Goal: Task Accomplishment & Management: Manage account settings

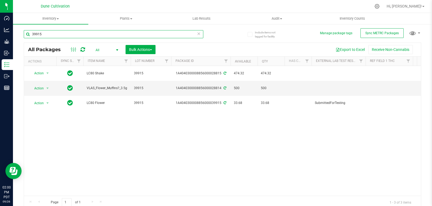
click at [45, 36] on input "39915" at bounding box center [113, 34] width 179 height 8
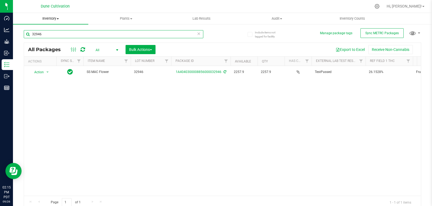
type input "32946"
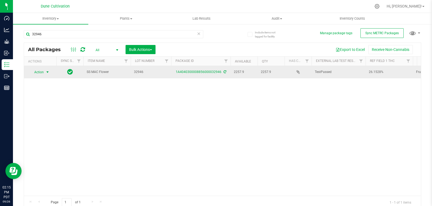
click at [48, 73] on span "select" at bounding box center [47, 72] width 4 height 4
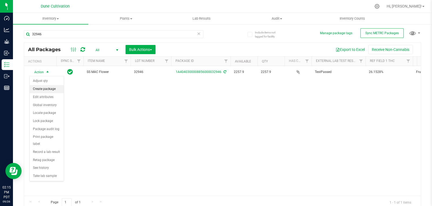
click at [45, 89] on li "Create package" at bounding box center [47, 89] width 34 height 8
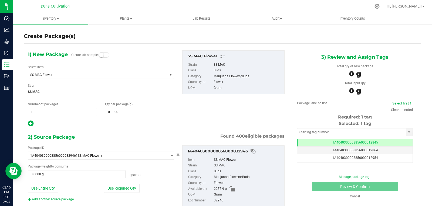
click at [107, 75] on span "SS MAC Flower" at bounding box center [94, 75] width 129 height 4
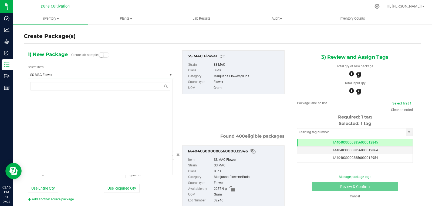
scroll to position [19899, 0]
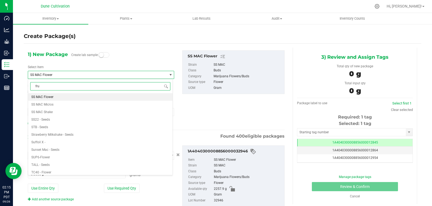
type input "frut"
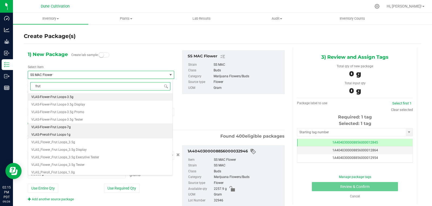
scroll to position [10, 0]
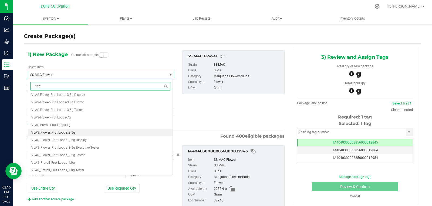
click at [95, 134] on li "VLAS_Flower_Frut Loops_3.5g" at bounding box center [100, 133] width 144 height 8
type input "0"
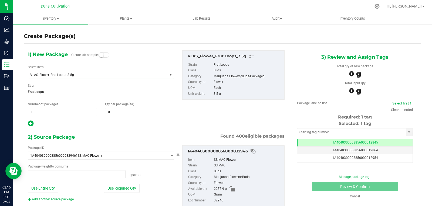
type input "0.0000 g"
click at [117, 110] on span at bounding box center [139, 112] width 69 height 8
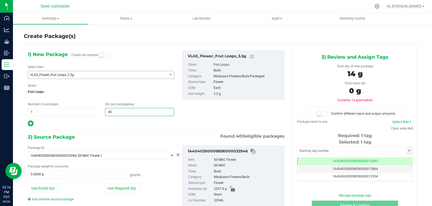
type input "400"
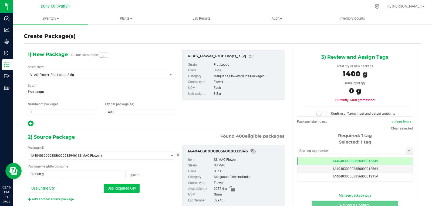
click at [115, 190] on button "Use Required Qty" at bounding box center [122, 188] width 36 height 9
type input "1400.0000 g"
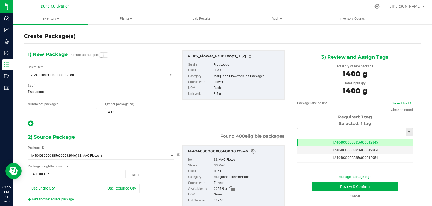
click at [335, 130] on input "text" at bounding box center [351, 133] width 108 height 8
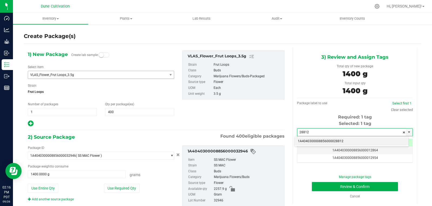
click at [332, 139] on li "1A4040300008856000028812" at bounding box center [351, 142] width 114 height 8
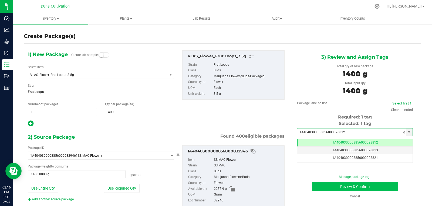
type input "1A4040300008856000028812"
click at [340, 186] on button "Review & Confirm" at bounding box center [355, 186] width 86 height 9
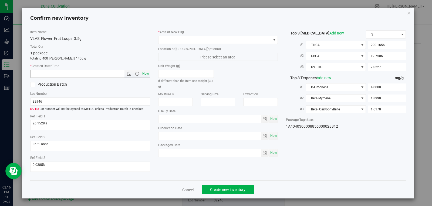
click at [143, 75] on span "Now" at bounding box center [145, 74] width 9 height 8
type input "9/26/2025 2:16 PM"
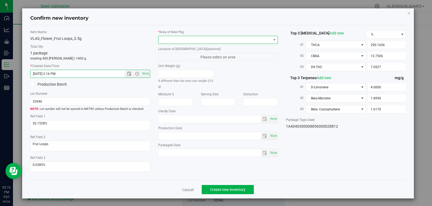
click at [217, 42] on span at bounding box center [214, 40] width 112 height 8
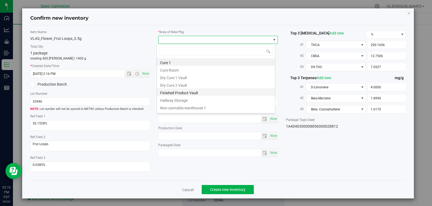
click at [199, 91] on li "Finished Product Vault" at bounding box center [216, 92] width 118 height 8
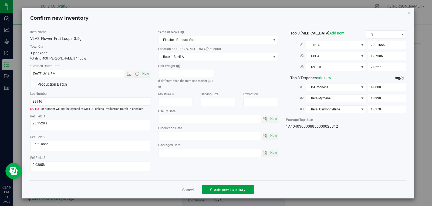
click at [211, 189] on span "Create new inventory" at bounding box center [227, 190] width 35 height 4
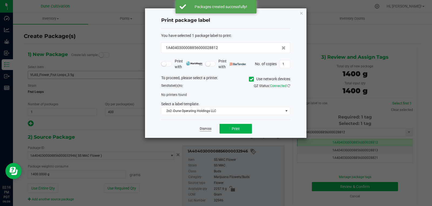
click at [202, 128] on link "Dismiss" at bounding box center [206, 129] width 12 height 5
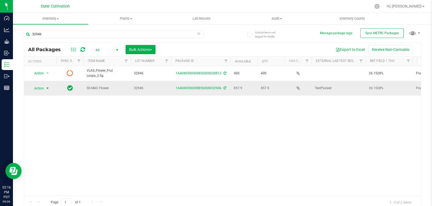
click at [44, 88] on span "Action" at bounding box center [36, 89] width 15 height 8
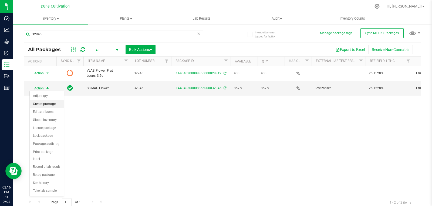
click at [42, 103] on li "Create package" at bounding box center [47, 104] width 34 height 8
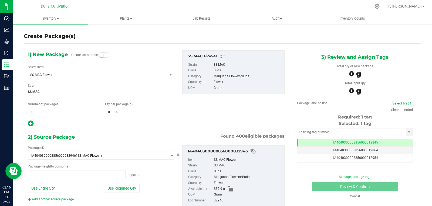
type input "0.0000 g"
click at [91, 76] on span "SS MAC Flower" at bounding box center [94, 75] width 129 height 4
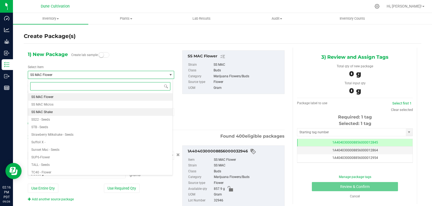
click at [77, 113] on li "SS MAC Shake" at bounding box center [100, 112] width 144 height 8
type input "0.0000"
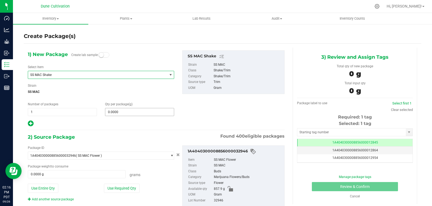
click at [129, 113] on span "0.0000 0" at bounding box center [139, 112] width 69 height 8
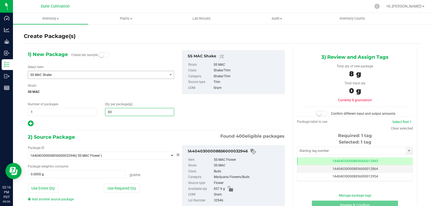
type input "838"
type input "838.0000"
click at [129, 194] on div "Package ID 1A4040300008856000032946 ( SS MAC Flower ) 1A40403000004B6000012017 …" at bounding box center [101, 174] width 154 height 56
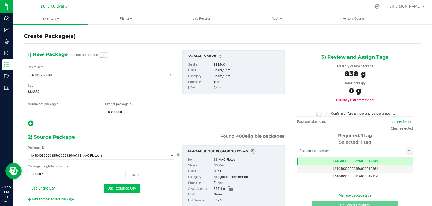
click at [131, 190] on button "Use Required Qty" at bounding box center [122, 188] width 36 height 9
type input "838.0000 g"
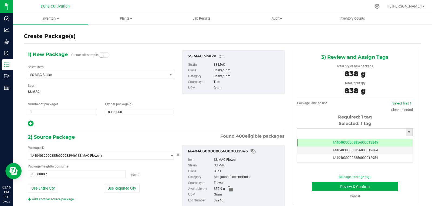
click at [300, 130] on input "text" at bounding box center [351, 133] width 108 height 8
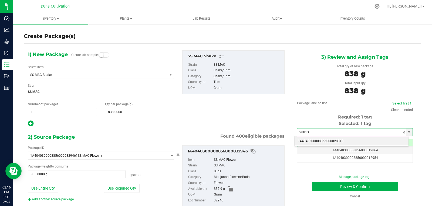
click at [310, 141] on li "1A4040300008856000028813" at bounding box center [351, 142] width 114 height 8
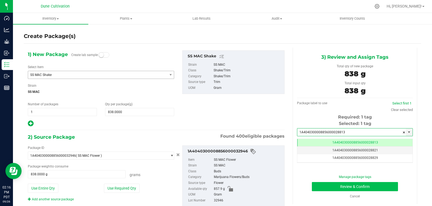
type input "1A4040300008856000028813"
click at [324, 189] on button "Review & Confirm" at bounding box center [355, 186] width 86 height 9
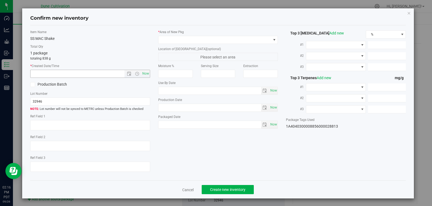
type textarea "26.1528%"
type textarea "Frut Loops"
type textarea "0.0385%"
type input "290.1656"
type input "12.7506"
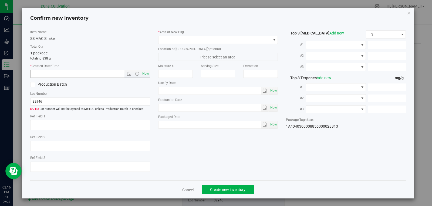
type input "7.0527"
type input "4.0000"
type input "1.8990"
type input "1.6170"
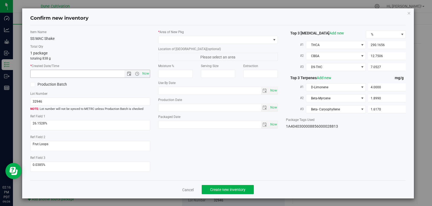
click at [138, 76] on span "Now" at bounding box center [136, 74] width 25 height 8
click at [143, 73] on span "Now" at bounding box center [145, 74] width 9 height 8
type input "9/26/2025 2:16 PM"
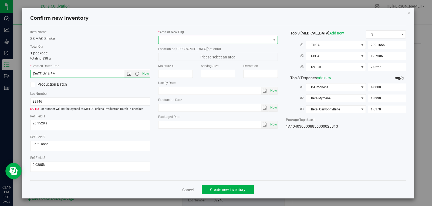
click at [168, 42] on span at bounding box center [214, 40] width 112 height 8
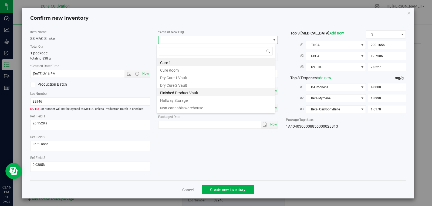
click at [183, 94] on li "Finished Product Vault" at bounding box center [216, 92] width 118 height 8
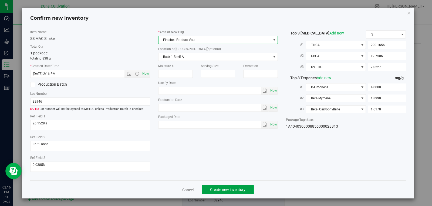
click at [213, 193] on button "Create new inventory" at bounding box center [227, 189] width 52 height 9
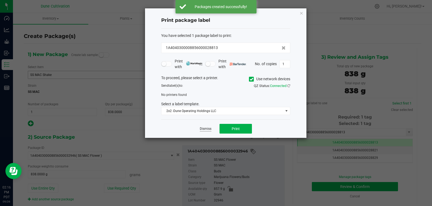
click at [206, 130] on link "Dismiss" at bounding box center [206, 129] width 12 height 5
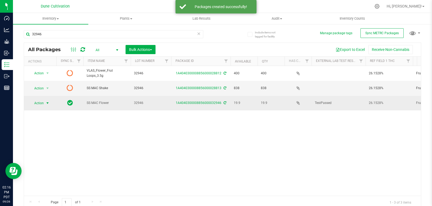
click at [47, 101] on span "select" at bounding box center [47, 103] width 4 height 4
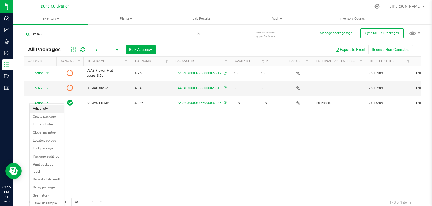
click at [46, 108] on li "Adjust qty" at bounding box center [47, 109] width 34 height 8
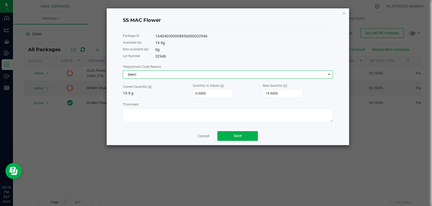
click at [141, 75] on span "Select" at bounding box center [224, 75] width 203 height 8
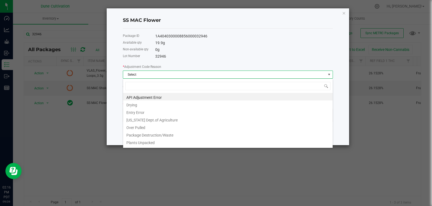
type input "w"
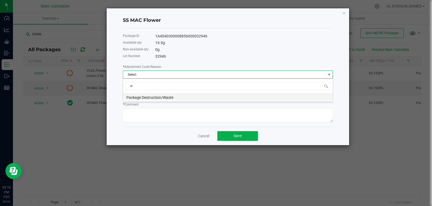
click at [140, 97] on li "Package Destruction/Waste" at bounding box center [227, 97] width 209 height 8
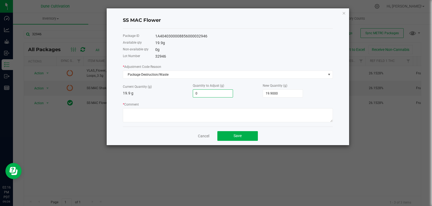
click at [219, 94] on input "0" at bounding box center [213, 94] width 40 height 8
type input "-1"
type input "18.9000"
type input "-1.6"
type input "18.3000"
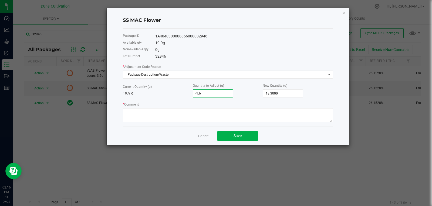
type input "-1.65"
type input "18.2500"
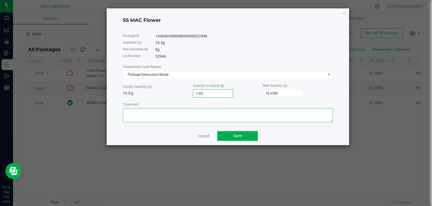
type input "-1.6500"
click at [211, 111] on textarea "* Comment" at bounding box center [228, 115] width 210 height 14
type textarea "Stem Waste"
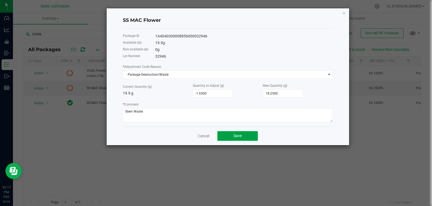
click at [232, 134] on button "Save" at bounding box center [237, 136] width 40 height 10
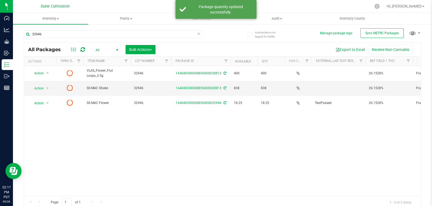
click at [82, 50] on icon at bounding box center [82, 49] width 5 height 5
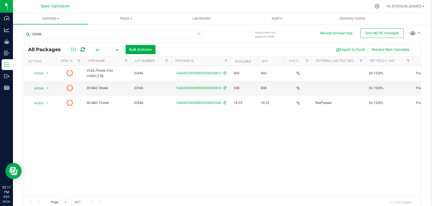
click at [83, 51] on icon at bounding box center [82, 49] width 5 height 5
click at [84, 51] on icon at bounding box center [82, 49] width 5 height 5
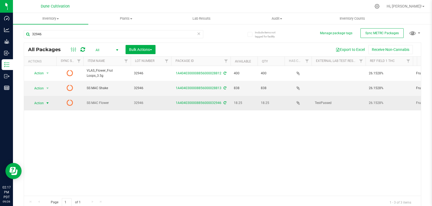
click at [45, 103] on span "select" at bounding box center [47, 104] width 7 height 8
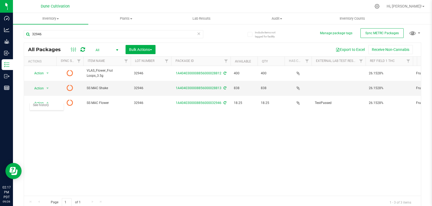
click at [95, 133] on div "Action Action Edit attributes Global inventory Lock package Package audit log P…" at bounding box center [222, 131] width 396 height 130
click at [81, 46] on div "All Packages All Active Only Lab Samples Locked All External Internal Bulk Acti…" at bounding box center [222, 49] width 396 height 13
click at [81, 47] on icon at bounding box center [82, 49] width 5 height 5
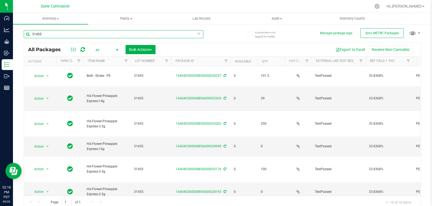
click at [58, 34] on input "31455" at bounding box center [113, 34] width 179 height 8
click at [63, 35] on input "31455" at bounding box center [113, 34] width 179 height 8
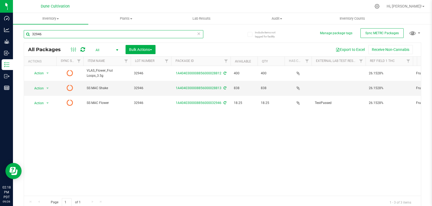
type input "32946"
click at [84, 49] on icon at bounding box center [82, 49] width 5 height 5
click at [130, 160] on div "Action Action Edit attributes Global inventory Lock package Package audit log P…" at bounding box center [222, 131] width 396 height 130
click at [81, 53] on div "All Packages All Active Only Lab Samples Locked All External Internal Bulk Acti…" at bounding box center [222, 49] width 396 height 13
click at [81, 51] on icon at bounding box center [82, 49] width 5 height 5
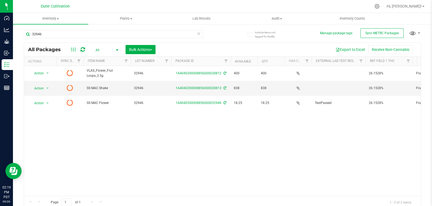
click at [83, 51] on icon at bounding box center [82, 49] width 5 height 5
click at [83, 48] on icon at bounding box center [82, 49] width 5 height 5
click at [412, 5] on span "Hi, [PERSON_NAME]!" at bounding box center [403, 6] width 35 height 4
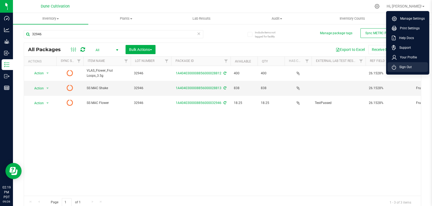
click at [406, 64] on span "Sign Out" at bounding box center [404, 66] width 16 height 5
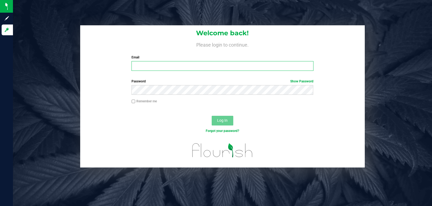
type input "[EMAIL_ADDRESS][DOMAIN_NAME]"
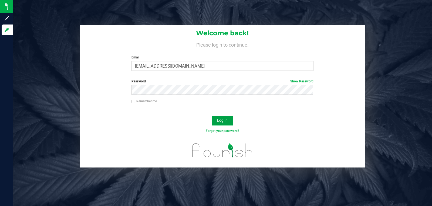
click at [225, 118] on button "Log In" at bounding box center [222, 121] width 22 height 10
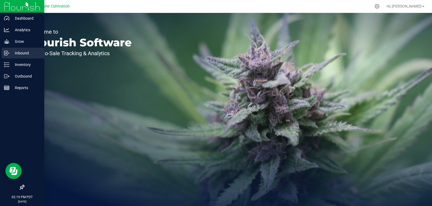
click at [2, 53] on div "Inbound" at bounding box center [23, 53] width 43 height 11
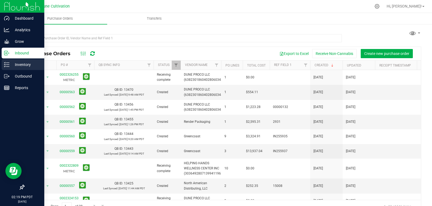
click at [9, 64] on icon at bounding box center [6, 64] width 5 height 5
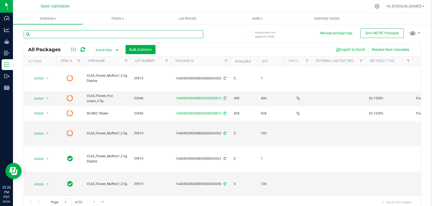
click at [102, 36] on input "text" at bounding box center [113, 34] width 179 height 8
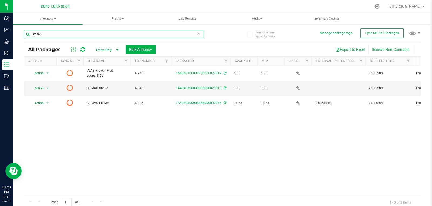
type input "32946"
click at [105, 47] on span "Active Only" at bounding box center [106, 50] width 30 height 8
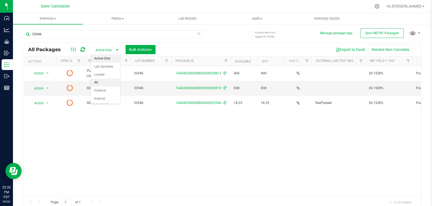
click at [102, 84] on li "All" at bounding box center [105, 83] width 29 height 8
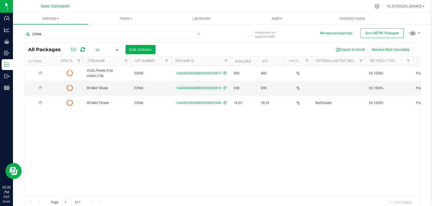
click at [81, 51] on icon at bounding box center [82, 49] width 5 height 5
click at [102, 47] on span "All" at bounding box center [106, 50] width 30 height 8
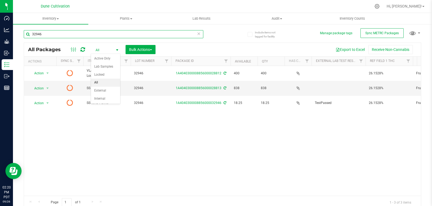
click at [91, 37] on input "32946" at bounding box center [113, 34] width 179 height 8
type input "3"
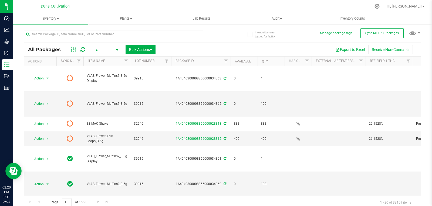
click at [83, 53] on link at bounding box center [82, 49] width 5 height 6
click at [81, 48] on icon at bounding box center [82, 49] width 5 height 5
click at [64, 32] on input "text" at bounding box center [113, 34] width 179 height 8
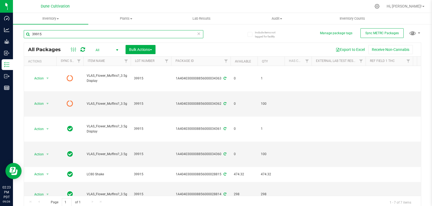
type input "39915"
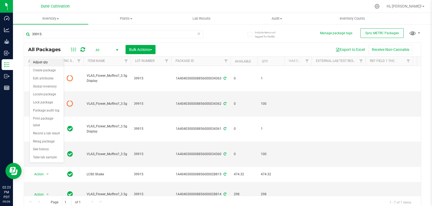
click at [49, 62] on li "Adjust qty" at bounding box center [47, 63] width 34 height 8
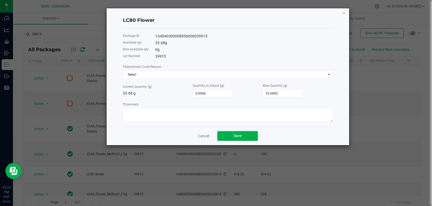
drag, startPoint x: 167, startPoint y: 57, endPoint x: 156, endPoint y: 58, distance: 11.1
click at [156, 58] on div "39915" at bounding box center [243, 57] width 177 height 6
copy div "39915"
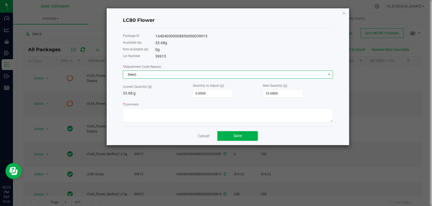
click at [155, 74] on span "Select" at bounding box center [224, 75] width 203 height 8
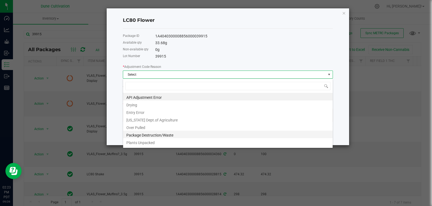
scroll to position [52, 0]
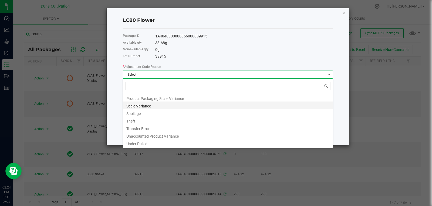
click at [149, 107] on li "Scale Variance" at bounding box center [227, 106] width 209 height 8
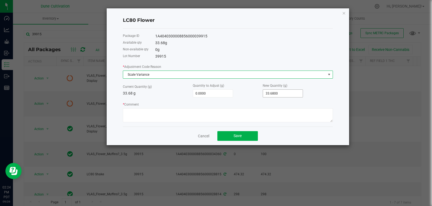
type input "33.68"
click at [276, 90] on input "33.68" at bounding box center [283, 94] width 40 height 8
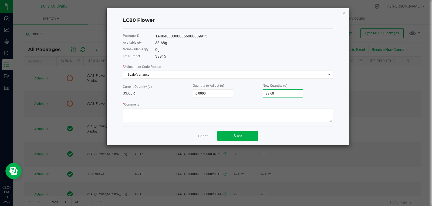
type input "-33.6800"
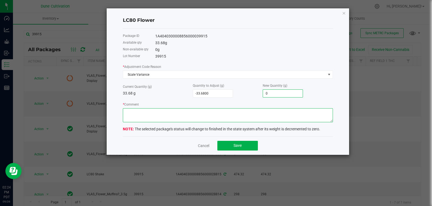
type input "0.0000"
click at [258, 113] on textarea "* Comment" at bounding box center [228, 115] width 210 height 14
type textarea "Scale Variance"
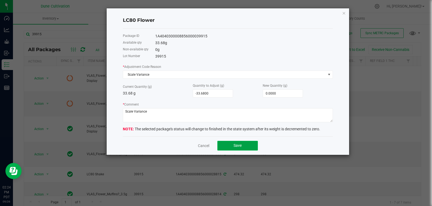
click at [245, 148] on button "Save" at bounding box center [237, 146] width 40 height 10
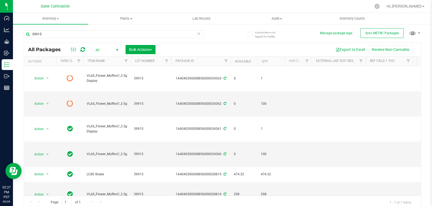
click at [83, 50] on icon at bounding box center [82, 49] width 5 height 5
click at [60, 35] on input "39915" at bounding box center [113, 34] width 179 height 8
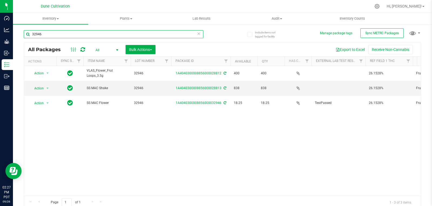
click at [60, 35] on input "32946" at bounding box center [113, 34] width 179 height 8
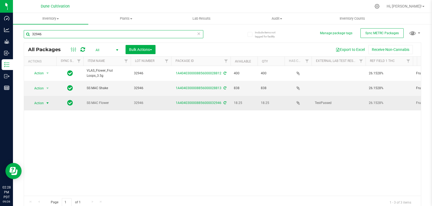
type input "32946"
click at [46, 100] on span "select" at bounding box center [47, 104] width 7 height 8
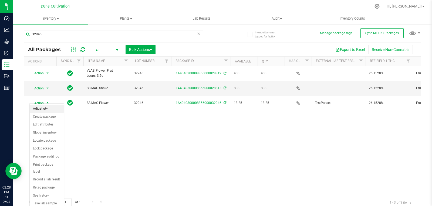
click at [44, 108] on li "Adjust qty" at bounding box center [47, 109] width 34 height 8
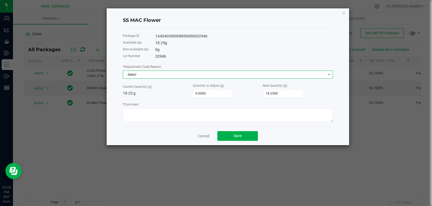
click at [251, 75] on span "Select" at bounding box center [224, 75] width 203 height 8
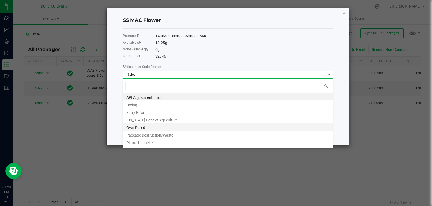
scroll to position [52, 0]
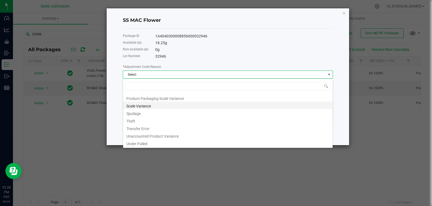
click at [178, 104] on li "Scale Variance" at bounding box center [227, 106] width 209 height 8
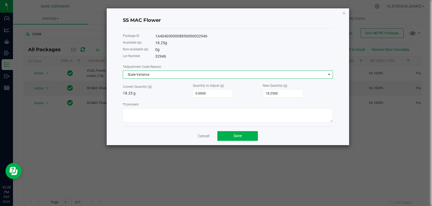
click at [287, 100] on div "* Adjustment Code Reason Scale Variance Current Quantity (g) 18.25 g Quantity t…" at bounding box center [228, 93] width 210 height 59
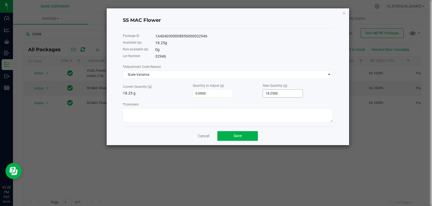
type input "18.25"
click at [287, 96] on input "18.25" at bounding box center [283, 94] width 40 height 8
type input "-18.2500"
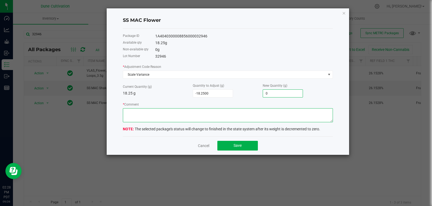
type input "0.0000"
click at [277, 109] on textarea "* Comment" at bounding box center [228, 115] width 210 height 14
type textarea "Scale Variance"
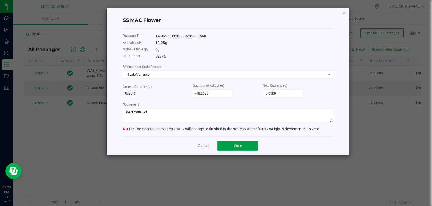
click at [247, 144] on button "Save" at bounding box center [237, 146] width 40 height 10
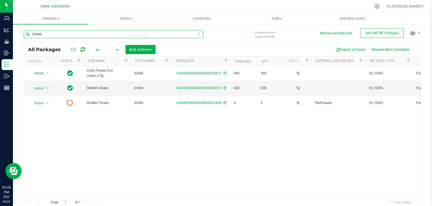
click at [54, 34] on input "32946" at bounding box center [113, 34] width 179 height 8
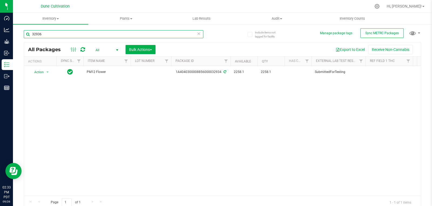
type input "32936"
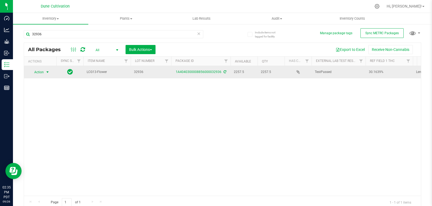
click at [47, 73] on span "select" at bounding box center [47, 72] width 4 height 4
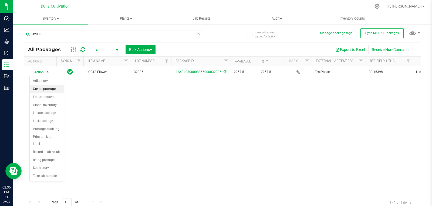
click at [50, 87] on li "Create package" at bounding box center [47, 89] width 34 height 8
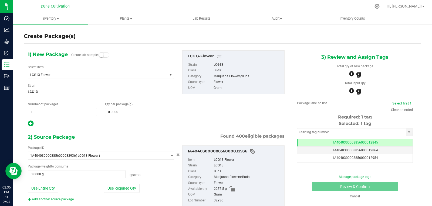
click at [60, 75] on span "LCG13-Flower" at bounding box center [94, 75] width 129 height 4
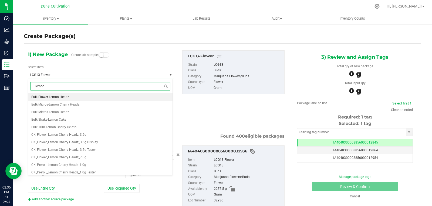
type input "lemona"
click at [70, 97] on span "VLAS_Flower_Lemonatti_3.5g" at bounding box center [52, 97] width 43 height 4
type input "0"
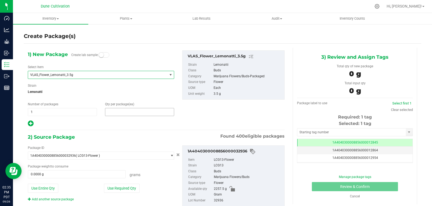
click at [123, 108] on span at bounding box center [139, 112] width 69 height 8
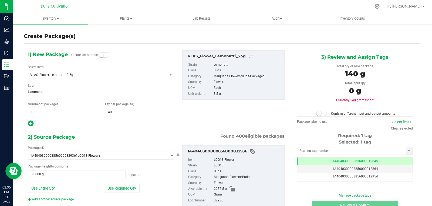
type input "400"
click at [122, 186] on button "Use Required Qty" at bounding box center [122, 188] width 36 height 9
type input "1400.0000 g"
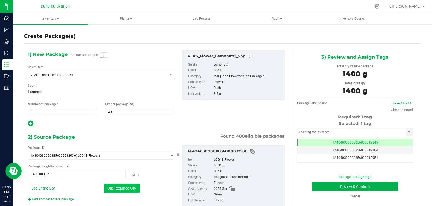
scroll to position [16, 0]
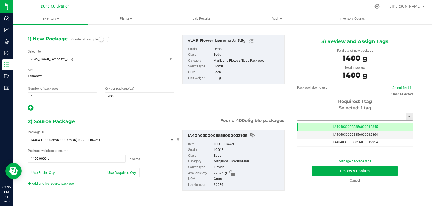
click at [315, 117] on input "text" at bounding box center [351, 117] width 108 height 8
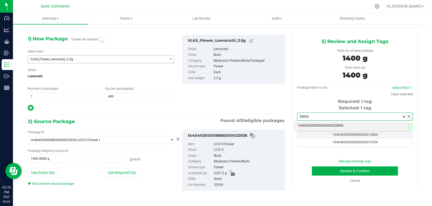
click at [314, 124] on li "1A4040300008856000028806" at bounding box center [351, 126] width 114 height 8
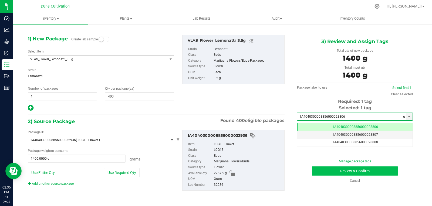
type input "1A4040300008856000028806"
click at [318, 168] on button "Review & Confirm" at bounding box center [355, 171] width 86 height 9
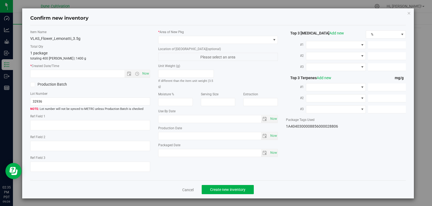
type textarea "30.1639%"
type textarea "Lemonatti"
type textarea "0.0590%"
type input "326.4937"
type input "15.3038"
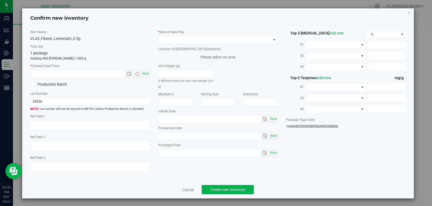
type input "12.2586"
type input "4.6090"
type input "4.2160"
type input "2.4160"
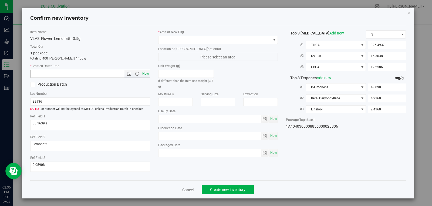
click at [144, 72] on span "Now" at bounding box center [145, 74] width 9 height 8
type input "9/26/2025 2:35 PM"
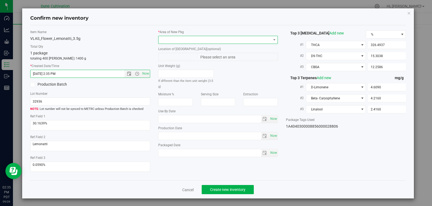
click at [220, 43] on span at bounding box center [214, 40] width 112 height 8
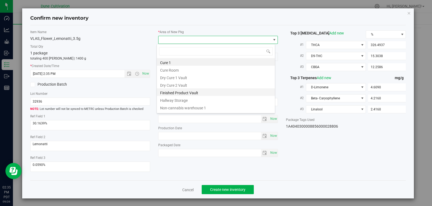
click at [213, 93] on li "Finished Product Vault" at bounding box center [216, 92] width 118 height 8
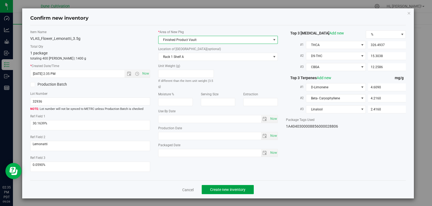
click at [225, 188] on span "Create new inventory" at bounding box center [227, 190] width 35 height 4
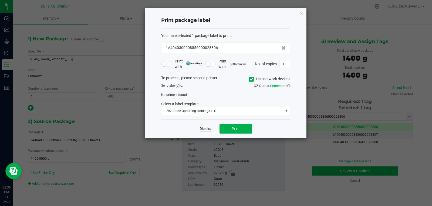
click at [204, 129] on link "Dismiss" at bounding box center [206, 129] width 12 height 5
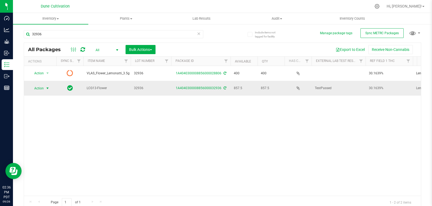
click at [43, 89] on span "Action" at bounding box center [36, 89] width 15 height 8
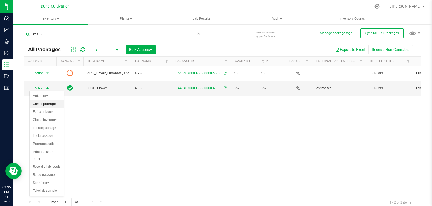
click at [52, 105] on li "Create package" at bounding box center [47, 104] width 34 height 8
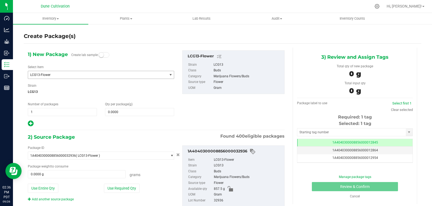
click at [76, 75] on span "LCG13-Flower" at bounding box center [94, 75] width 129 height 4
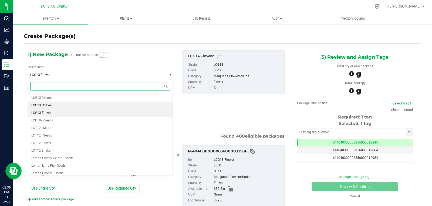
click at [53, 105] on li "LCG13 Shake" at bounding box center [100, 106] width 144 height 8
type input "0.0000"
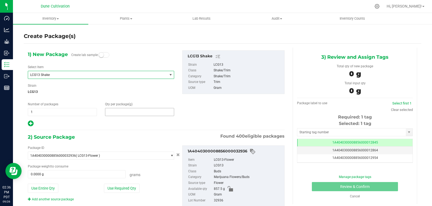
click at [128, 109] on span at bounding box center [139, 112] width 69 height 8
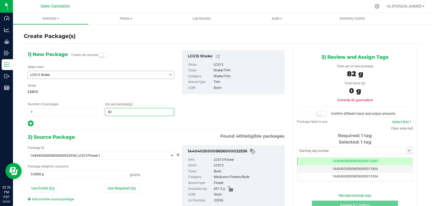
type input "822"
type input "822.0000"
click at [126, 186] on button "Use Required Qty" at bounding box center [122, 188] width 36 height 9
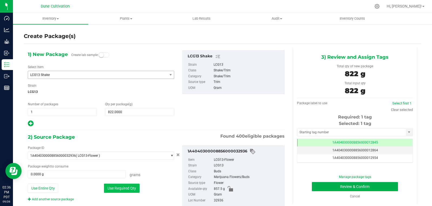
type input "822.0000 g"
click at [297, 132] on input "text" at bounding box center [351, 133] width 108 height 8
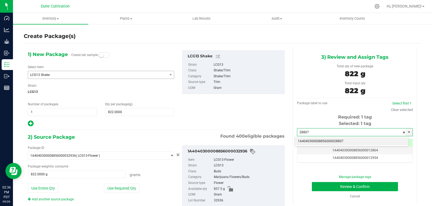
click at [307, 141] on li "1A4040300008856000028807" at bounding box center [351, 142] width 114 height 8
type input "1A4040300008856000028807"
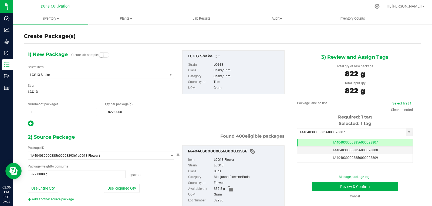
click at [338, 194] on div "Cancel" at bounding box center [354, 196] width 32 height 5
click at [335, 186] on button "Review & Confirm" at bounding box center [355, 186] width 86 height 9
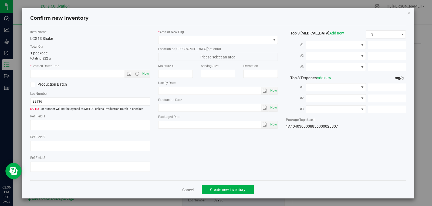
type textarea "30.1639%"
type textarea "Lemonatti"
type textarea "0.0590%"
type input "326.4937"
type input "15.3038"
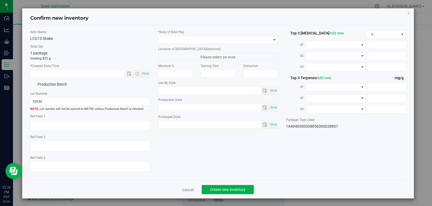
type input "12.2586"
type input "4.6090"
type input "4.2160"
type input "2.4160"
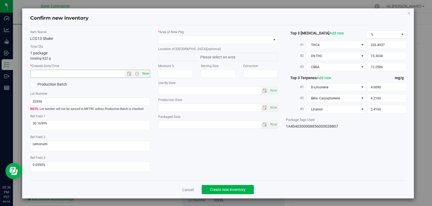
click at [146, 72] on span "Now" at bounding box center [145, 74] width 9 height 8
type input "9/26/2025 2:36 PM"
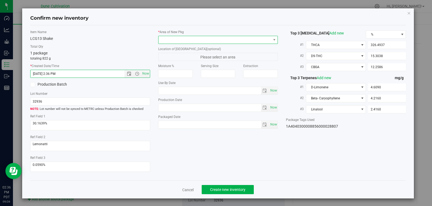
click at [171, 43] on span at bounding box center [214, 40] width 112 height 8
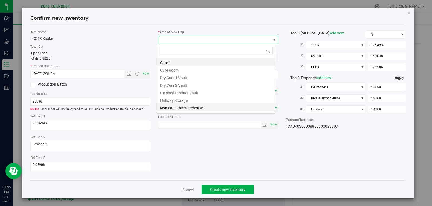
click at [181, 104] on li "Non-cannabis warehouse 1" at bounding box center [216, 108] width 118 height 8
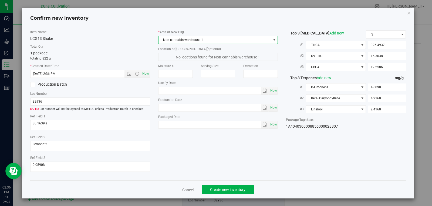
click at [195, 41] on span "Non-cannabis warehouse 1" at bounding box center [214, 40] width 112 height 8
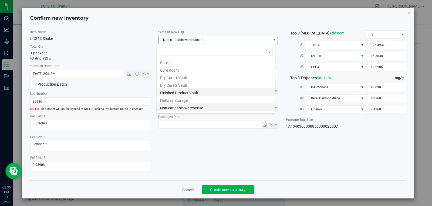
click at [201, 95] on li "Finished Product Vault" at bounding box center [216, 92] width 118 height 8
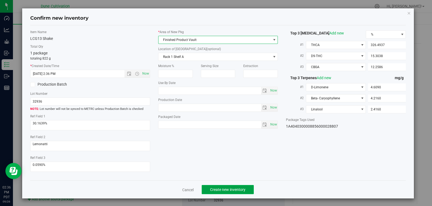
click at [221, 186] on button "Create new inventory" at bounding box center [227, 189] width 52 height 9
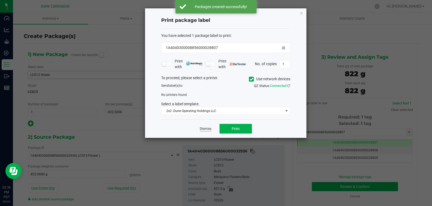
click at [207, 129] on link "Dismiss" at bounding box center [206, 129] width 12 height 5
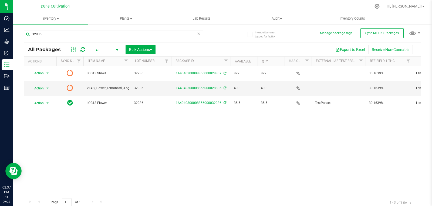
click at [83, 52] on icon at bounding box center [82, 49] width 5 height 5
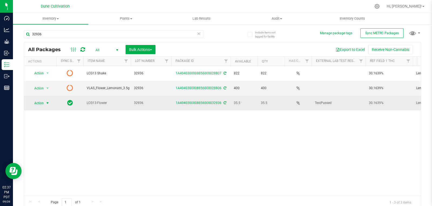
click at [47, 101] on span "select" at bounding box center [47, 103] width 4 height 4
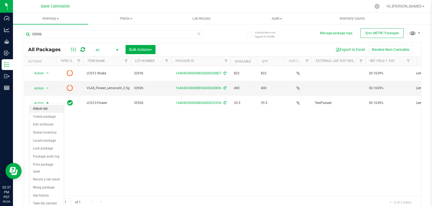
click at [47, 108] on li "Adjust qty" at bounding box center [47, 109] width 34 height 8
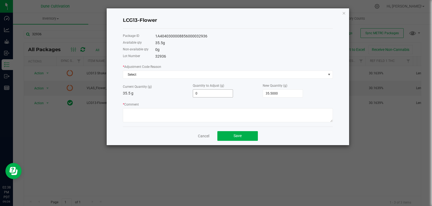
click at [210, 95] on input "0" at bounding box center [213, 94] width 40 height 8
type input "3"
type input "38.5000"
type input "35"
type input "70.5000"
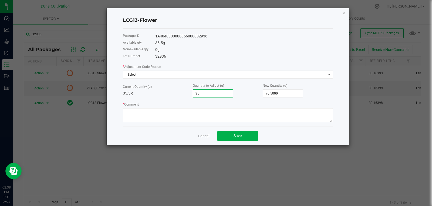
type input "3"
type input "38.5000"
type input "35.5000"
type input "35.5"
click at [282, 97] on input "35.5" at bounding box center [283, 94] width 40 height 8
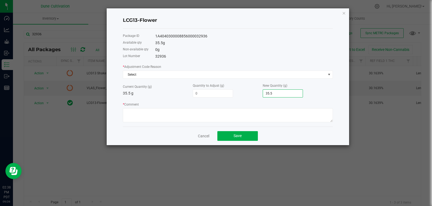
type input "-35.5000"
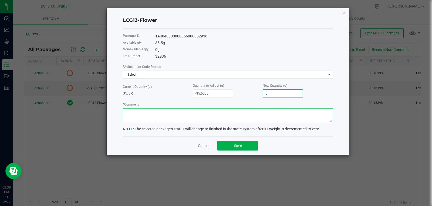
type input "0.0000"
click at [267, 118] on textarea "* Comment" at bounding box center [228, 115] width 210 height 14
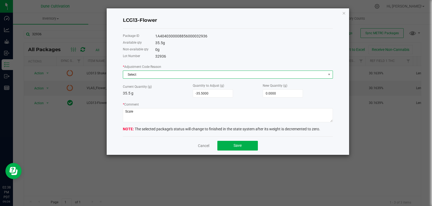
click at [172, 77] on span "Select" at bounding box center [224, 75] width 203 height 8
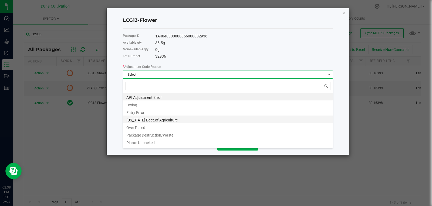
scroll to position [52, 0]
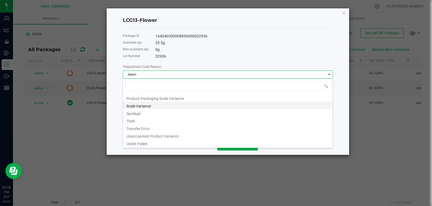
click at [153, 105] on li "Scale Variance" at bounding box center [227, 106] width 209 height 8
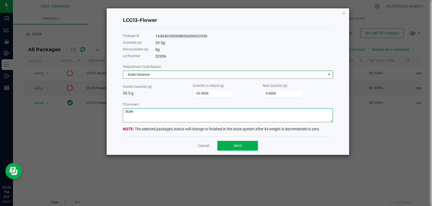
click at [211, 113] on textarea "* Comment" at bounding box center [228, 115] width 210 height 14
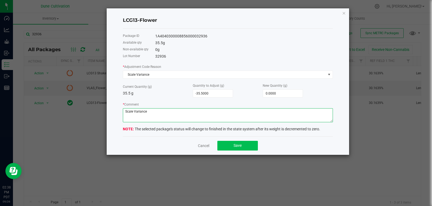
type textarea "Scale Variance"
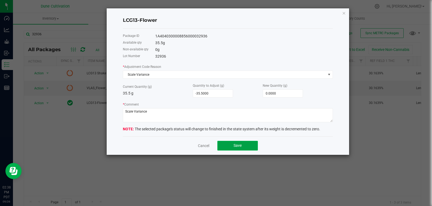
click at [230, 141] on button "Save" at bounding box center [237, 146] width 40 height 10
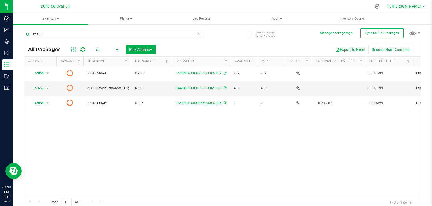
click at [415, 8] on span "Hi, [PERSON_NAME]!" at bounding box center [403, 6] width 35 height 4
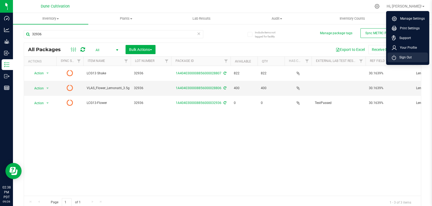
click at [403, 58] on span "Sign Out" at bounding box center [404, 57] width 16 height 5
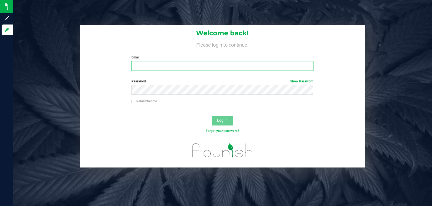
type input "[EMAIL_ADDRESS][DOMAIN_NAME]"
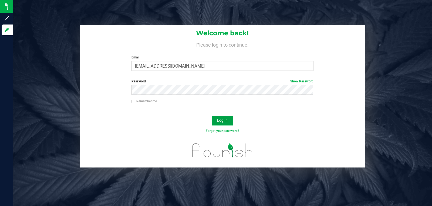
click at [226, 119] on span "Log In" at bounding box center [222, 120] width 11 height 4
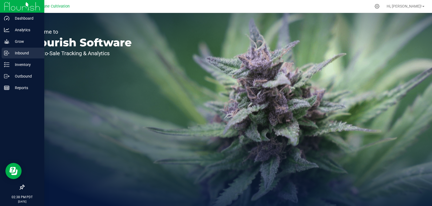
click at [19, 59] on link "Inbound" at bounding box center [22, 54] width 44 height 12
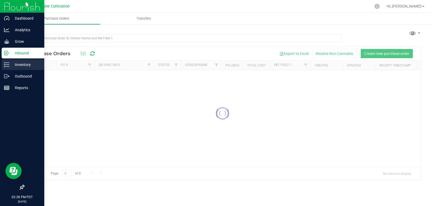
click at [19, 62] on p "Inventory" at bounding box center [25, 64] width 32 height 6
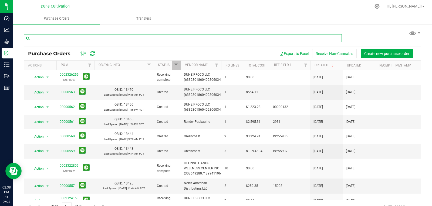
click at [81, 40] on input "text" at bounding box center [183, 38] width 318 height 8
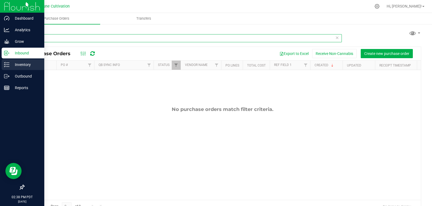
type input "32936"
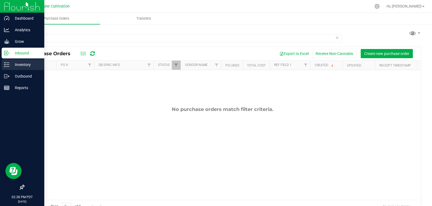
click at [11, 65] on p "Inventory" at bounding box center [25, 64] width 32 height 6
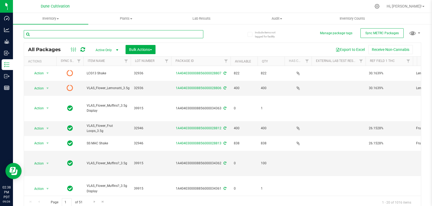
click at [105, 32] on input "text" at bounding box center [113, 34] width 179 height 8
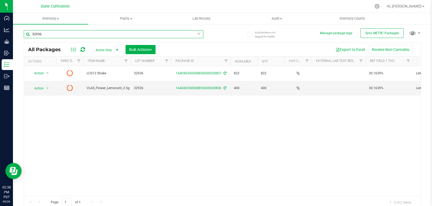
type input "32936"
click at [84, 53] on div "All Packages Active Only Active Only Lab Samples Locked All External Internal B…" at bounding box center [222, 49] width 396 height 13
click at [90, 52] on div "All Packages" at bounding box center [59, 49] width 63 height 6
click at [81, 49] on icon at bounding box center [82, 49] width 5 height 5
click at [102, 49] on span "Active Only" at bounding box center [106, 50] width 30 height 8
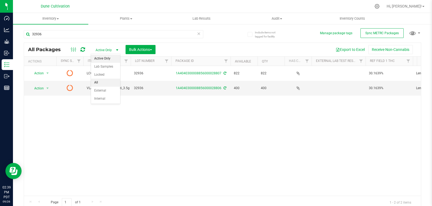
click at [99, 82] on li "All" at bounding box center [105, 83] width 29 height 8
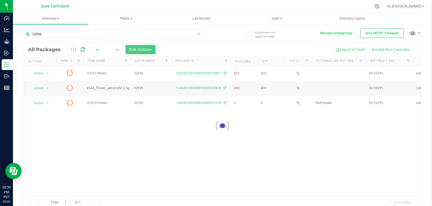
click at [83, 49] on div at bounding box center [222, 126] width 396 height 166
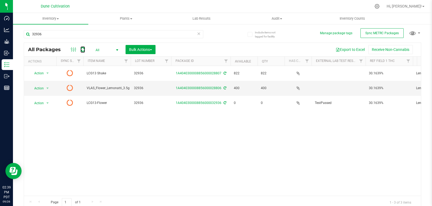
click at [83, 49] on icon at bounding box center [82, 49] width 5 height 5
click at [54, 32] on input "32936" at bounding box center [113, 34] width 179 height 8
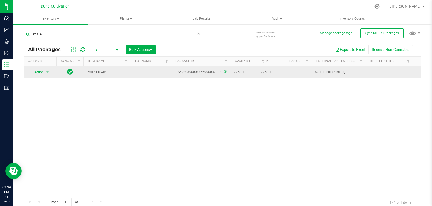
type input "32934"
click at [141, 69] on td at bounding box center [151, 72] width 40 height 12
click at [147, 73] on input "text" at bounding box center [149, 72] width 39 height 8
type input "32934"
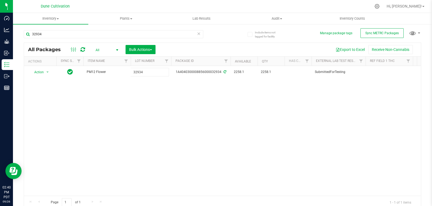
click at [143, 106] on div "All Packages All Active Only Lab Samples Locked All External Internal Bulk Acti…" at bounding box center [222, 126] width 397 height 167
click at [59, 38] on input "32934" at bounding box center [113, 34] width 179 height 8
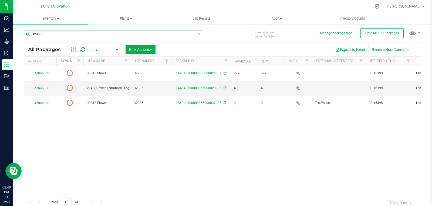
type input "32936"
click at [84, 48] on icon at bounding box center [82, 49] width 5 height 5
click at [81, 50] on icon at bounding box center [82, 49] width 5 height 5
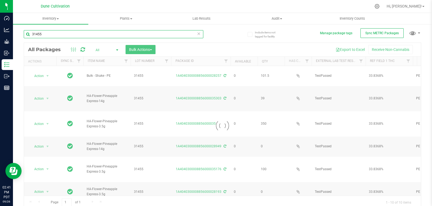
click at [63, 37] on input "31455" at bounding box center [113, 34] width 179 height 8
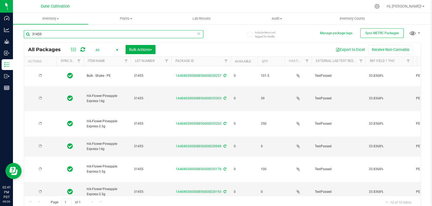
click at [63, 37] on input "31455" at bounding box center [113, 34] width 179 height 8
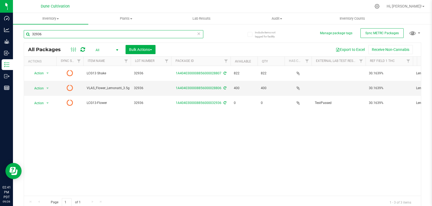
type input "32936"
click at [84, 50] on icon at bounding box center [82, 49] width 5 height 5
click at [86, 51] on div at bounding box center [78, 49] width 18 height 6
click at [81, 49] on icon at bounding box center [82, 49] width 5 height 5
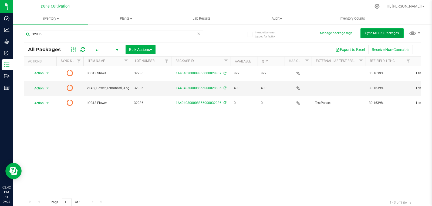
click at [375, 30] on button "Sync METRC Packages" at bounding box center [381, 33] width 43 height 10
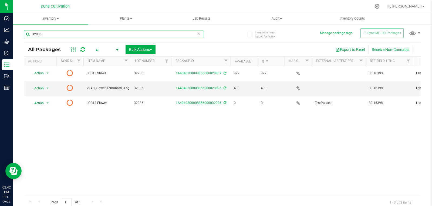
click at [66, 35] on input "32936" at bounding box center [113, 34] width 179 height 8
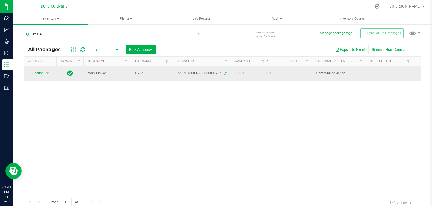
type input "32934"
click at [45, 76] on span "select" at bounding box center [47, 74] width 7 height 8
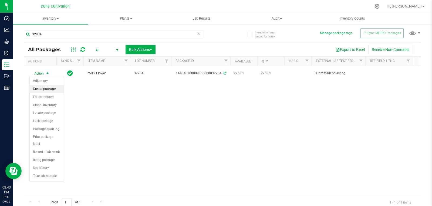
click at [43, 93] on li "Create package" at bounding box center [47, 89] width 34 height 8
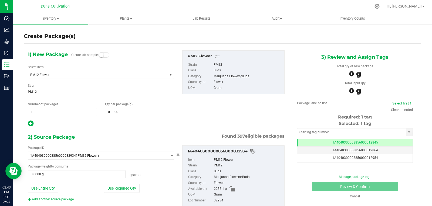
click at [51, 76] on span "PM12 Flower" at bounding box center [94, 75] width 129 height 4
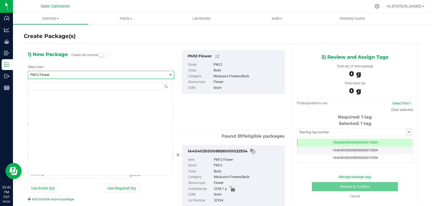
scroll to position [17785, 0]
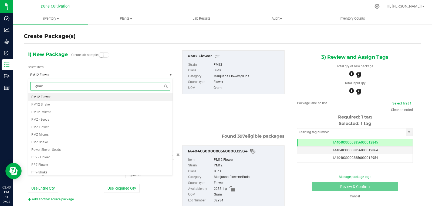
type input "guava"
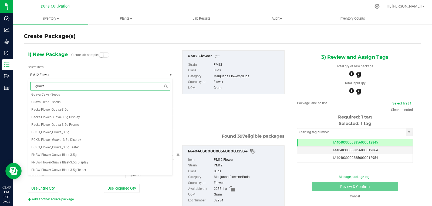
scroll to position [123, 0]
click at [80, 156] on li "RNBW_Flower_Guava Blast_3.5g" at bounding box center [100, 156] width 144 height 8
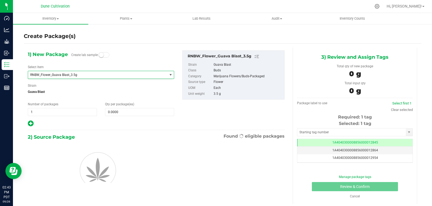
type input "0"
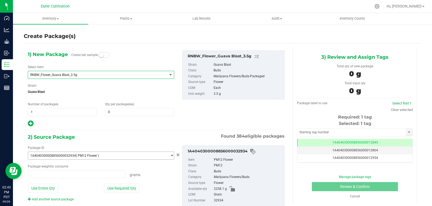
type input "0.0000 g"
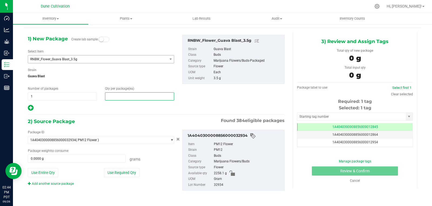
drag, startPoint x: 143, startPoint y: 95, endPoint x: 122, endPoint y: 98, distance: 21.0
click at [122, 98] on input "text" at bounding box center [139, 97] width 69 height 8
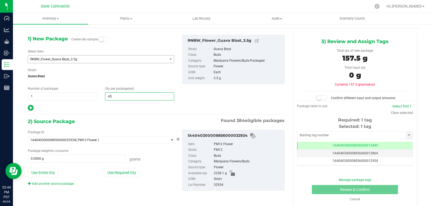
type input "450"
click at [122, 170] on button "Use Required Qty" at bounding box center [122, 172] width 36 height 9
type input "1575.0000 g"
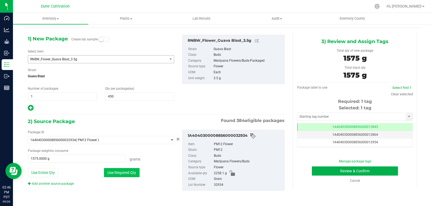
click at [122, 170] on button "Use Required Qty" at bounding box center [122, 172] width 36 height 9
click at [297, 115] on input "text" at bounding box center [351, 117] width 108 height 8
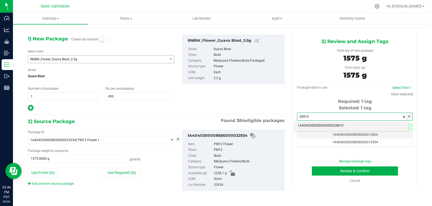
click at [309, 125] on li "1A4040300008856000028810" at bounding box center [351, 126] width 114 height 8
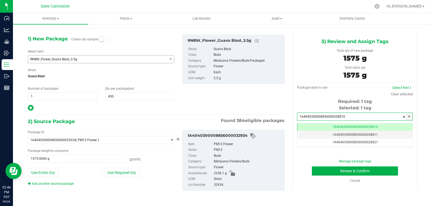
scroll to position [0, 0]
type input "1A4040300008856000028810"
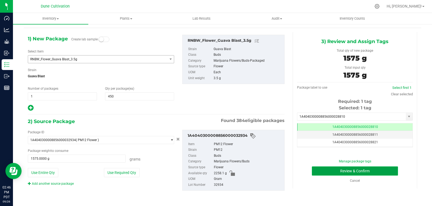
click at [327, 169] on button "Review & Confirm" at bounding box center [355, 171] width 86 height 9
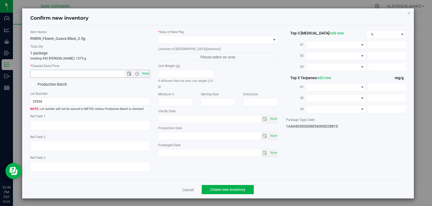
click at [143, 73] on span "Now" at bounding box center [145, 74] width 9 height 8
type input "[DATE] 2:46 PM"
click at [213, 188] on span "Create new inventory" at bounding box center [227, 190] width 35 height 4
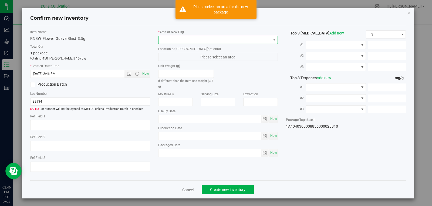
click at [181, 43] on span at bounding box center [214, 40] width 112 height 8
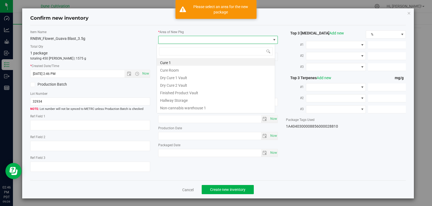
scroll to position [8, 119]
click at [183, 93] on li "Finished Product Vault" at bounding box center [216, 92] width 118 height 8
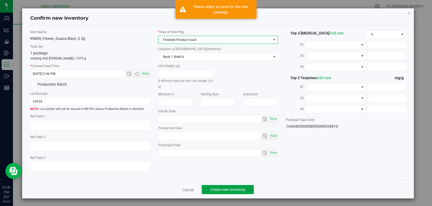
click at [207, 185] on button "Create new inventory" at bounding box center [227, 189] width 52 height 9
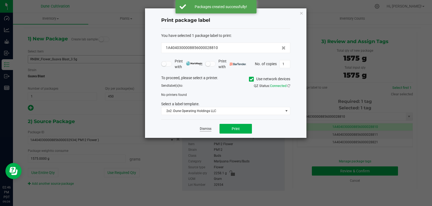
click at [211, 127] on link "Dismiss" at bounding box center [206, 129] width 12 height 5
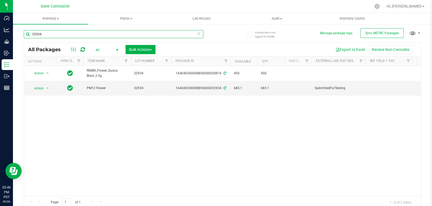
click at [61, 34] on input "32934" at bounding box center [113, 34] width 179 height 8
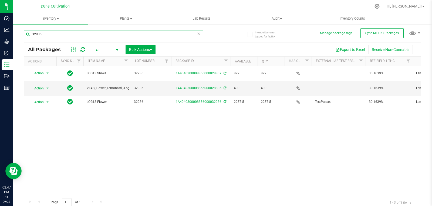
click at [53, 33] on input "32936" at bounding box center [113, 34] width 179 height 8
type input "32934"
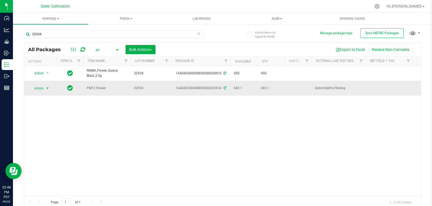
click at [47, 87] on span "select" at bounding box center [47, 88] width 4 height 4
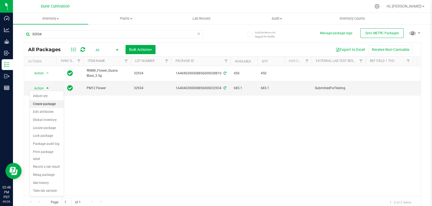
click at [49, 104] on li "Create package" at bounding box center [47, 104] width 34 height 8
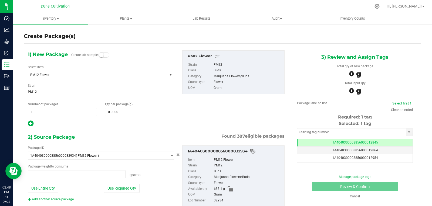
type input "0.0000 g"
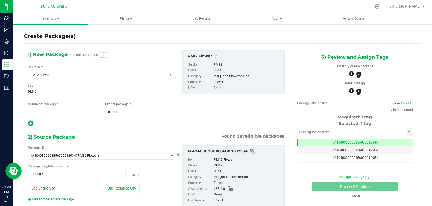
click at [62, 77] on span "PM12 Flower" at bounding box center [97, 75] width 139 height 8
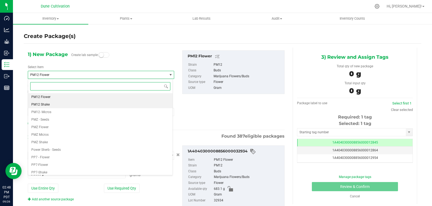
click at [52, 108] on li "PM12 Shake" at bounding box center [100, 105] width 144 height 8
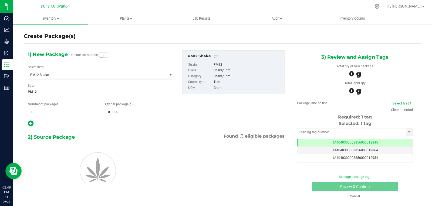
type input "0.0000"
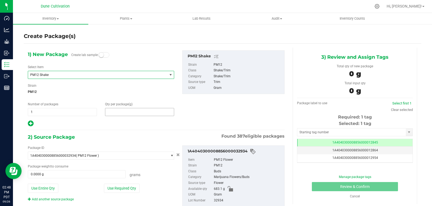
click at [133, 111] on span at bounding box center [139, 112] width 69 height 8
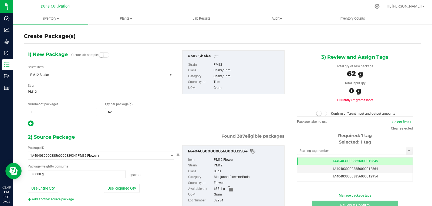
type input "628"
type input "628.0000"
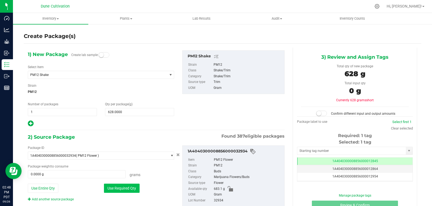
click at [117, 189] on button "Use Required Qty" at bounding box center [122, 188] width 36 height 9
type input "628.0000 g"
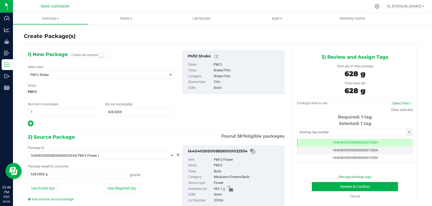
scroll to position [16, 0]
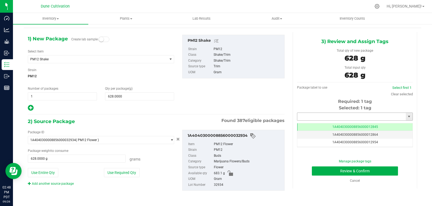
click at [321, 118] on input "text" at bounding box center [351, 117] width 108 height 8
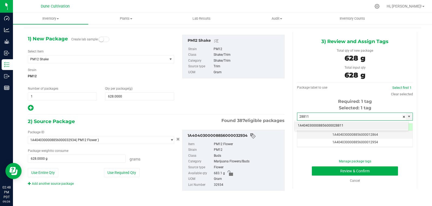
click at [317, 123] on li "1A4040300008856000028811" at bounding box center [351, 126] width 114 height 8
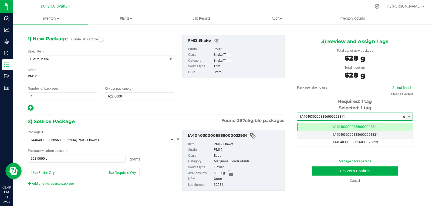
scroll to position [0, 0]
type input "1A4040300008856000028811"
click at [329, 173] on button "Review & Confirm" at bounding box center [355, 171] width 86 height 9
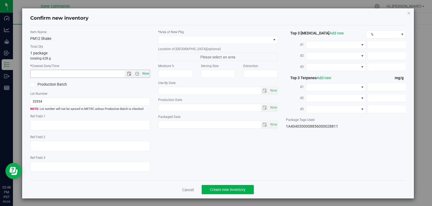
click at [147, 76] on span "Now" at bounding box center [145, 74] width 9 height 8
type input "[DATE] 2:48 PM"
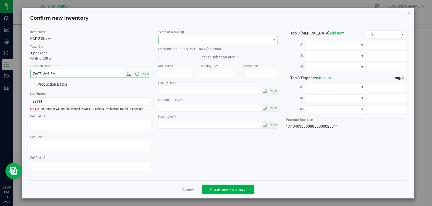
click at [162, 42] on span at bounding box center [214, 40] width 112 height 8
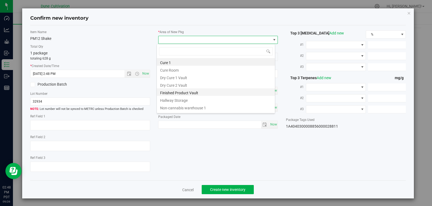
click at [182, 95] on li "Finished Product Vault" at bounding box center [216, 92] width 118 height 8
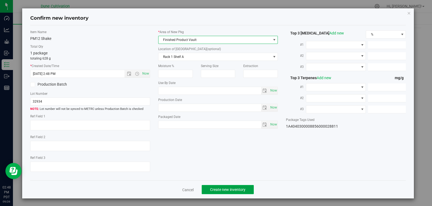
click at [221, 191] on span "Create new inventory" at bounding box center [227, 190] width 35 height 4
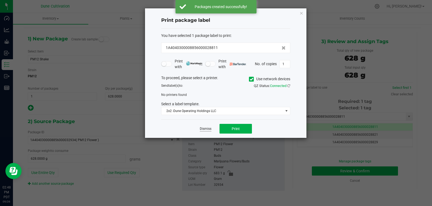
click at [203, 130] on link "Dismiss" at bounding box center [206, 129] width 12 height 5
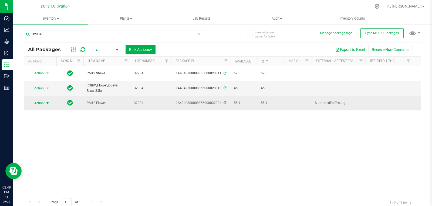
click at [43, 100] on span "Action" at bounding box center [36, 104] width 15 height 8
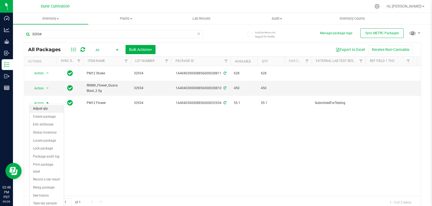
click at [43, 107] on li "Adjust qty" at bounding box center [47, 109] width 34 height 8
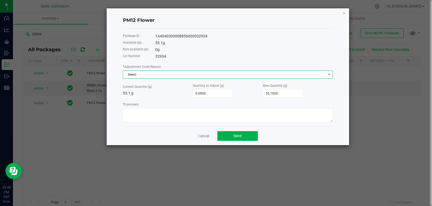
click at [155, 76] on span "Select" at bounding box center [224, 75] width 203 height 8
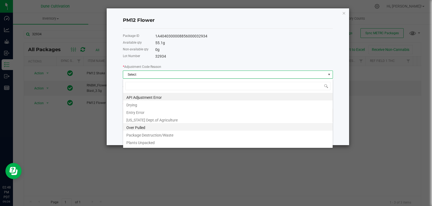
type input "w"
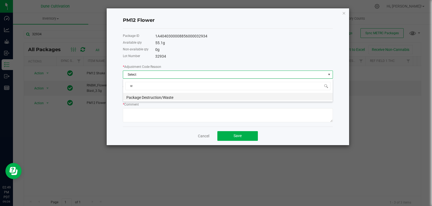
click at [172, 97] on li "Package Destruction/Waste" at bounding box center [227, 97] width 209 height 8
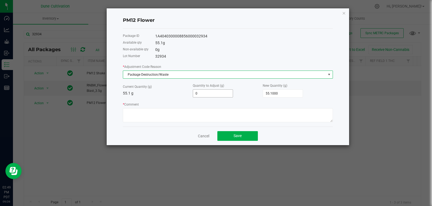
click at [207, 92] on input "0" at bounding box center [213, 94] width 40 height 8
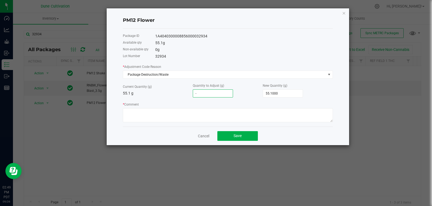
type input "-1"
type input "54.1000"
type input "-15"
type input "40.1000"
type input "-1"
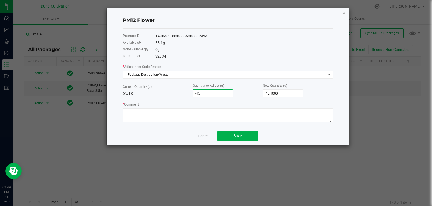
type input "54.1000"
type input "-1.5"
type input "53.6000"
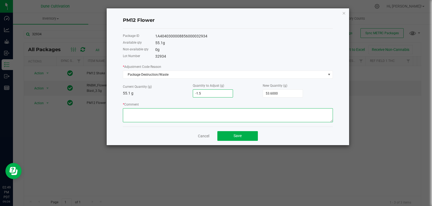
type input "-1.5000"
click at [196, 110] on textarea "* Comment" at bounding box center [228, 115] width 210 height 14
type textarea "Stem Waste"
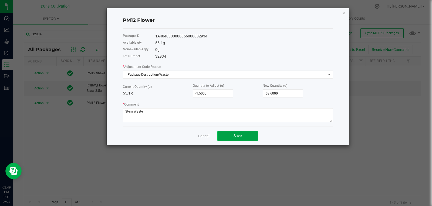
click at [230, 138] on button "Save" at bounding box center [237, 136] width 40 height 10
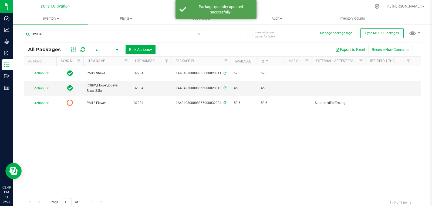
click at [80, 50] on div at bounding box center [78, 49] width 18 height 6
click at [82, 49] on icon at bounding box center [82, 49] width 5 height 5
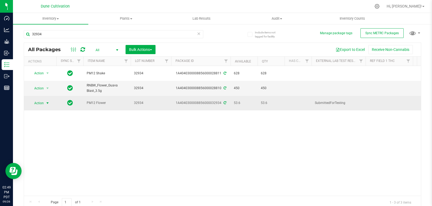
click at [46, 101] on span "select" at bounding box center [47, 103] width 4 height 4
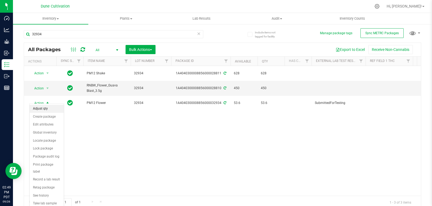
click at [57, 110] on li "Adjust qty" at bounding box center [47, 109] width 34 height 8
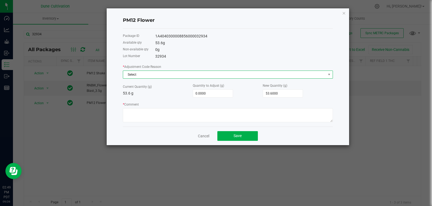
click at [256, 78] on span "Select" at bounding box center [224, 75] width 203 height 8
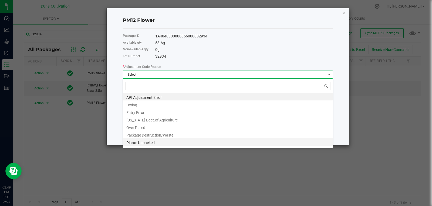
scroll to position [52, 0]
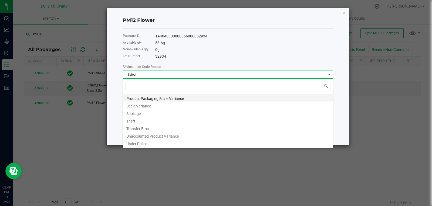
click at [216, 97] on li "Product Packaging Scale Variance" at bounding box center [227, 98] width 209 height 8
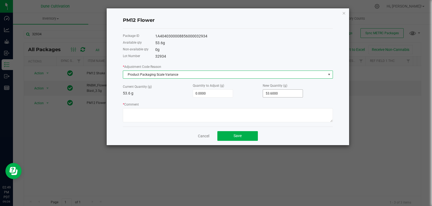
type input "53.6"
click at [281, 92] on input "53.6" at bounding box center [283, 94] width 40 height 8
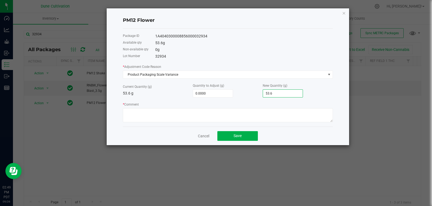
type input "-53.6000"
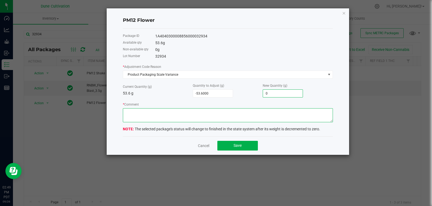
type input "0.0000"
click at [258, 113] on textarea "* Comment" at bounding box center [228, 115] width 210 height 14
type textarea "Scale Variance"
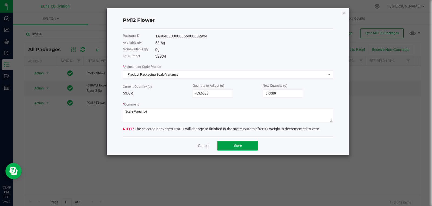
click at [239, 144] on span "Save" at bounding box center [237, 145] width 8 height 4
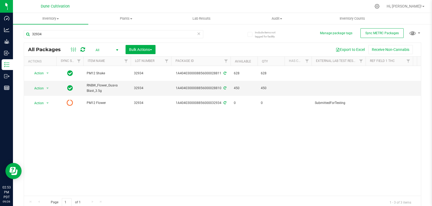
click at [85, 53] on span at bounding box center [82, 49] width 5 height 6
click at [84, 51] on icon at bounding box center [82, 49] width 5 height 5
click at [87, 37] on input "32934" at bounding box center [113, 34] width 179 height 8
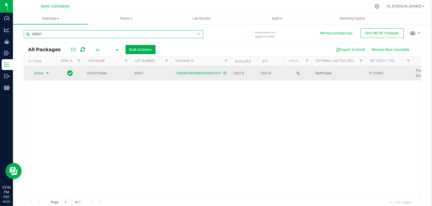
type input "32937"
click at [45, 72] on span "select" at bounding box center [47, 74] width 7 height 8
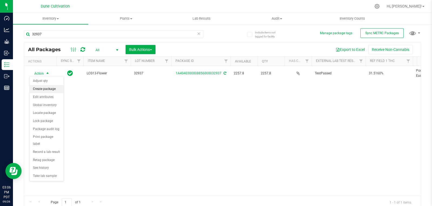
click at [44, 90] on li "Create package" at bounding box center [47, 89] width 34 height 8
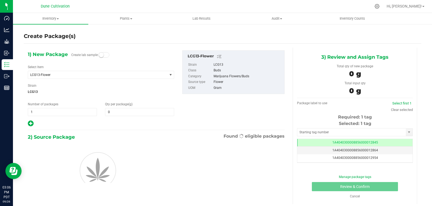
type input "0.0000"
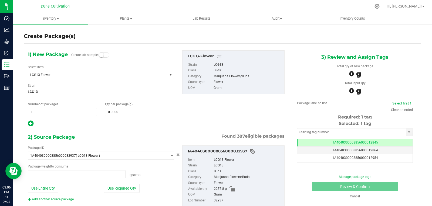
type input "0.0000 g"
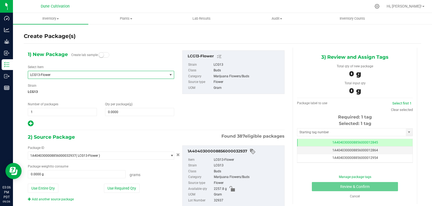
click at [91, 71] on span "LCG13-Flower" at bounding box center [97, 75] width 139 height 8
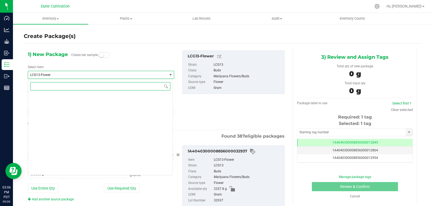
scroll to position [16735, 0]
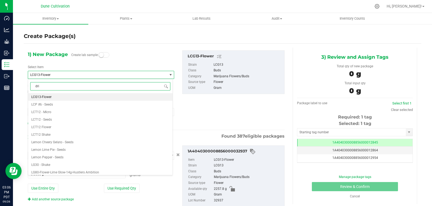
type input "drip"
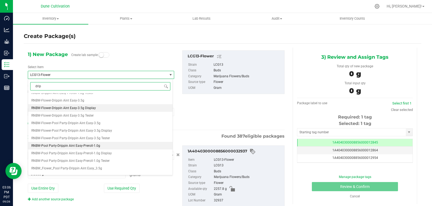
scroll to position [38, 0]
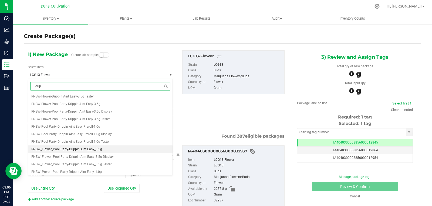
click at [97, 152] on li "RNBW_Flower_Pool Party-Drippin Aint Easy_3.5g" at bounding box center [100, 150] width 144 height 8
type input "0"
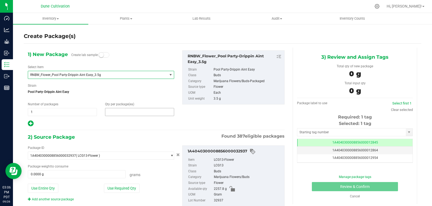
click at [117, 110] on span at bounding box center [139, 112] width 69 height 8
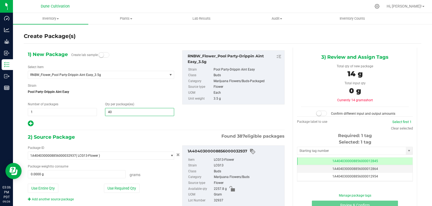
type input "400"
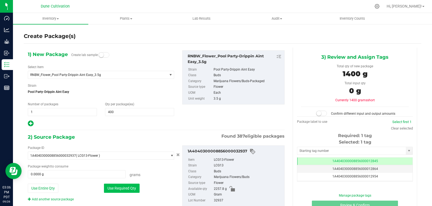
click at [117, 186] on button "Use Required Qty" at bounding box center [122, 188] width 36 height 9
type input "1400.0000 g"
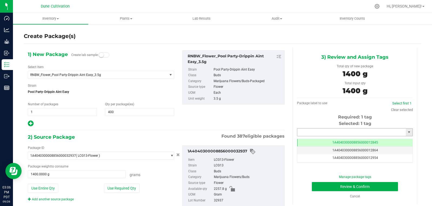
click at [316, 135] on input "text" at bounding box center [351, 133] width 108 height 8
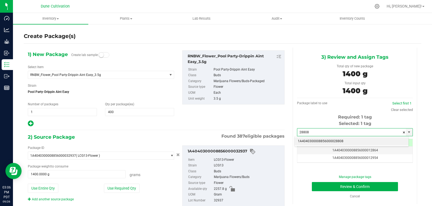
click at [316, 140] on li "1A4040300008856000028808" at bounding box center [351, 142] width 114 height 8
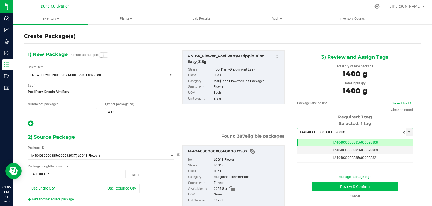
type input "1A4040300008856000028808"
click at [320, 184] on button "Review & Confirm" at bounding box center [355, 186] width 86 height 9
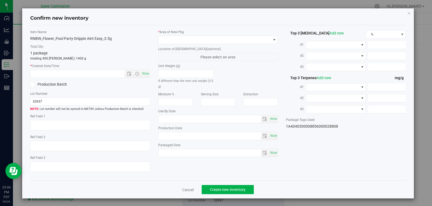
type textarea "31.5160%"
type textarea "Pool Party-Drippin Aint Easy"
type textarea "0.0793%"
type input "339.8075"
type input "17.1492"
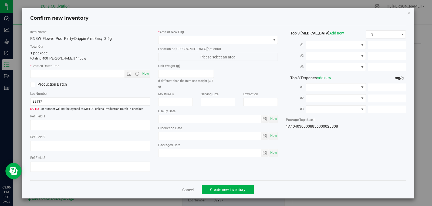
type input "11.4244"
type input "4.3400"
type input "3.8610"
type input "2.5260"
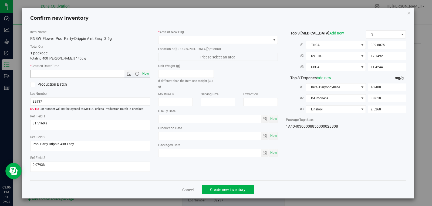
click at [145, 71] on span "Now" at bounding box center [145, 74] width 9 height 8
type input "[DATE] 3:06 PM"
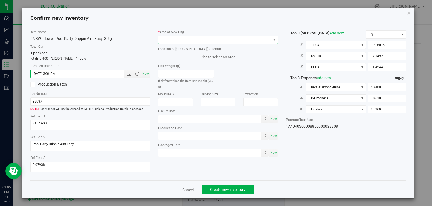
click at [169, 39] on span at bounding box center [214, 40] width 112 height 8
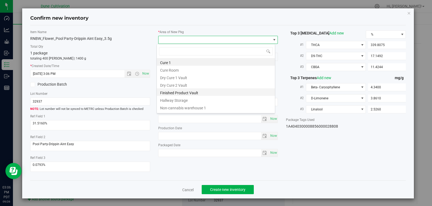
click at [191, 93] on li "Finished Product Vault" at bounding box center [216, 92] width 118 height 8
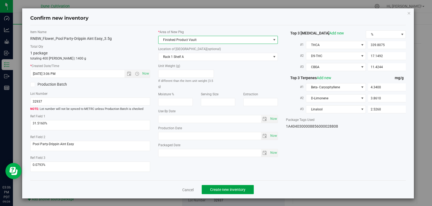
click at [214, 194] on button "Create new inventory" at bounding box center [227, 189] width 52 height 9
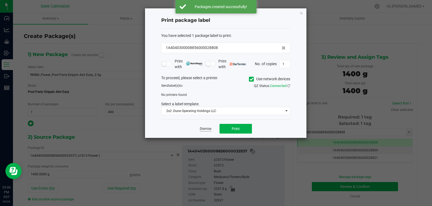
click at [201, 128] on link "Dismiss" at bounding box center [206, 129] width 12 height 5
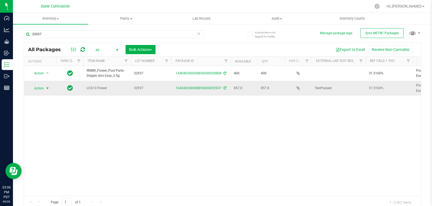
click at [41, 90] on span "Action" at bounding box center [36, 89] width 15 height 8
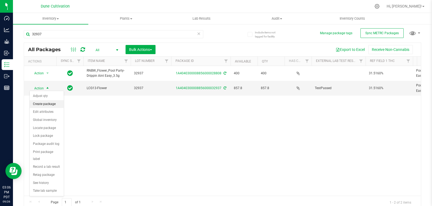
click at [45, 104] on li "Create package" at bounding box center [47, 104] width 34 height 8
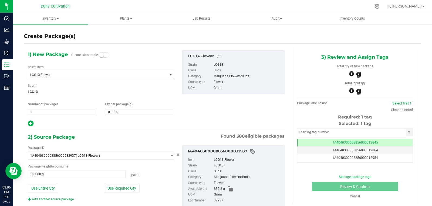
click at [47, 77] on span "LCG13-Flower" at bounding box center [94, 75] width 129 height 4
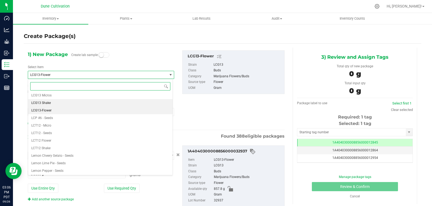
click at [57, 102] on li "LCG13 Shake" at bounding box center [100, 103] width 144 height 8
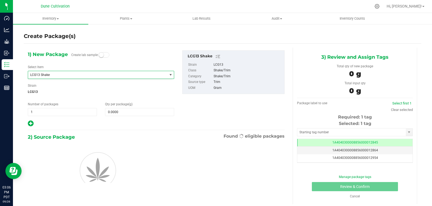
type input "0.0000"
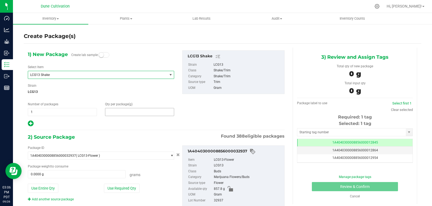
click at [142, 111] on span at bounding box center [139, 112] width 69 height 8
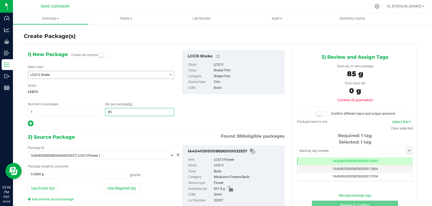
type input "853"
type input "853.0000"
click at [122, 192] on button "Use Required Qty" at bounding box center [122, 188] width 36 height 9
type input "853.0000 g"
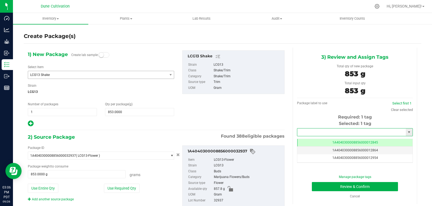
click at [306, 129] on input "text" at bounding box center [351, 133] width 108 height 8
click at [304, 140] on li "1A4040300008856000028809" at bounding box center [351, 142] width 114 height 8
type input "1A4040300008856000028809"
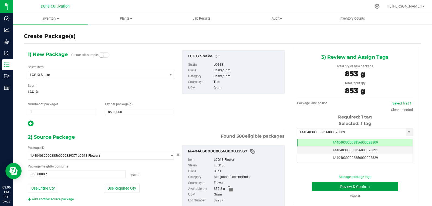
click at [331, 188] on button "Review & Confirm" at bounding box center [355, 186] width 86 height 9
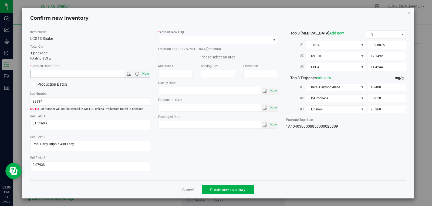
click at [145, 74] on span "Now" at bounding box center [145, 74] width 9 height 8
type input "[DATE] 3:06 PM"
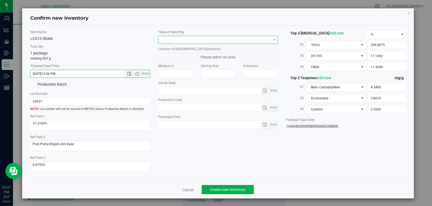
click at [168, 43] on span at bounding box center [214, 40] width 112 height 8
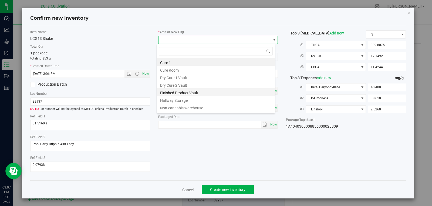
click at [184, 90] on li "Finished Product Vault" at bounding box center [216, 92] width 118 height 8
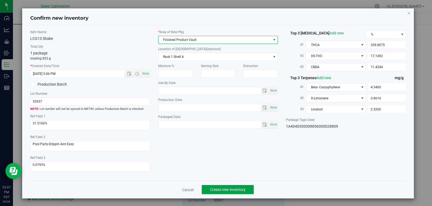
click at [228, 189] on span "Create new inventory" at bounding box center [227, 190] width 35 height 4
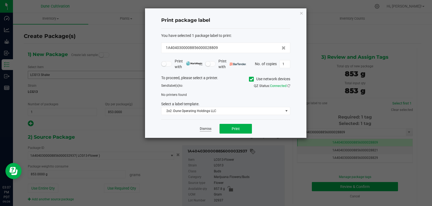
click at [203, 131] on link "Dismiss" at bounding box center [206, 129] width 12 height 5
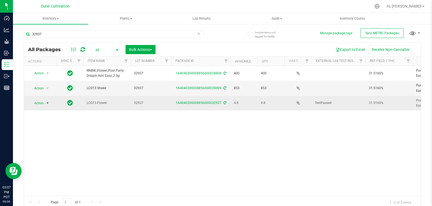
click at [45, 100] on span "select" at bounding box center [47, 104] width 7 height 8
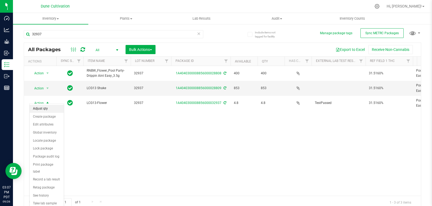
click at [44, 110] on li "Adjust qty" at bounding box center [47, 109] width 34 height 8
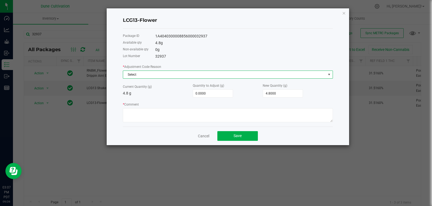
click at [176, 73] on span "Select" at bounding box center [224, 75] width 203 height 8
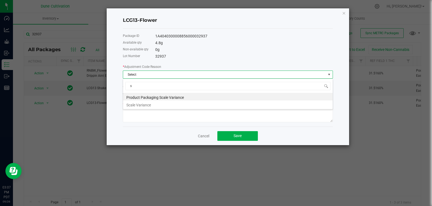
type input "sc"
click at [148, 104] on li "Scale Variance" at bounding box center [227, 105] width 209 height 8
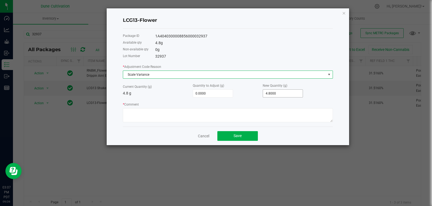
type input "4.8"
click at [292, 90] on input "4.8" at bounding box center [283, 94] width 40 height 8
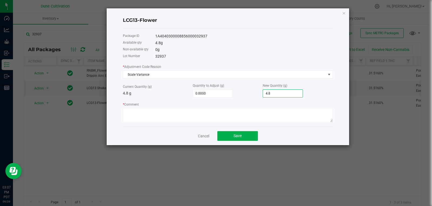
type input "-4.8000"
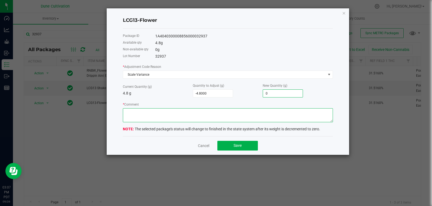
type input "0.0000"
click at [254, 121] on textarea "* Comment" at bounding box center [228, 115] width 210 height 14
type textarea "Scale Variance"
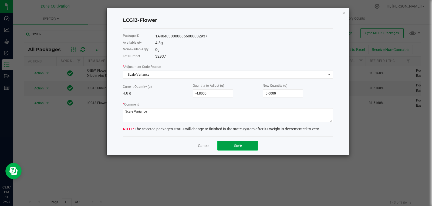
click at [232, 145] on button "Save" at bounding box center [237, 146] width 40 height 10
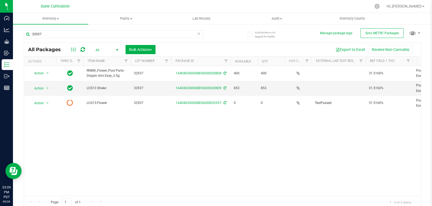
click at [204, 140] on div "Action Action Adjust qty Create package Edit attributes Global inventory Locate…" at bounding box center [222, 131] width 396 height 130
click at [79, 49] on div at bounding box center [78, 49] width 18 height 6
click at [81, 49] on icon at bounding box center [82, 49] width 5 height 5
